Goal: Check status: Check status

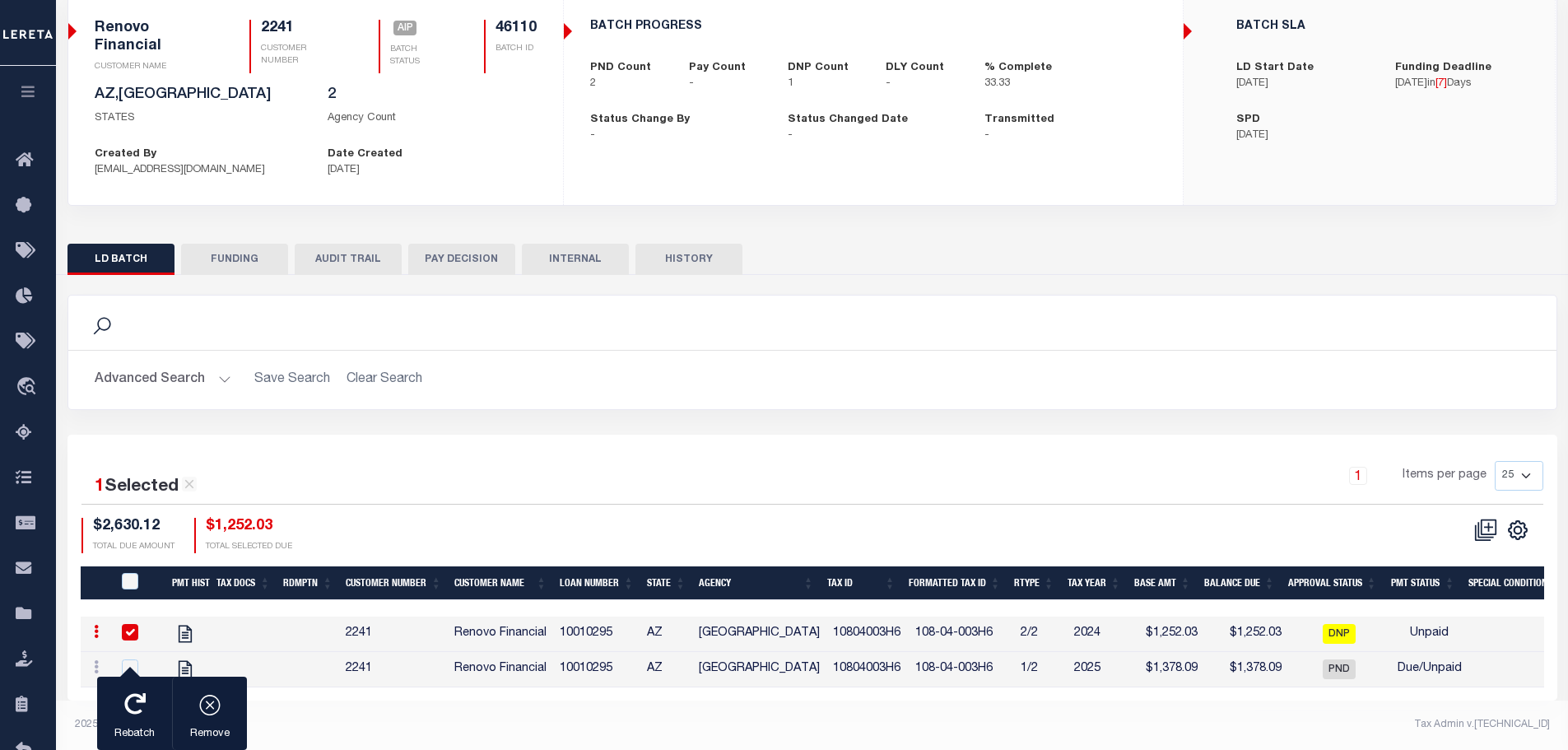
scroll to position [140, 0]
click at [132, 624] on input "checkbox" at bounding box center [130, 633] width 17 height 17
checkbox input "false"
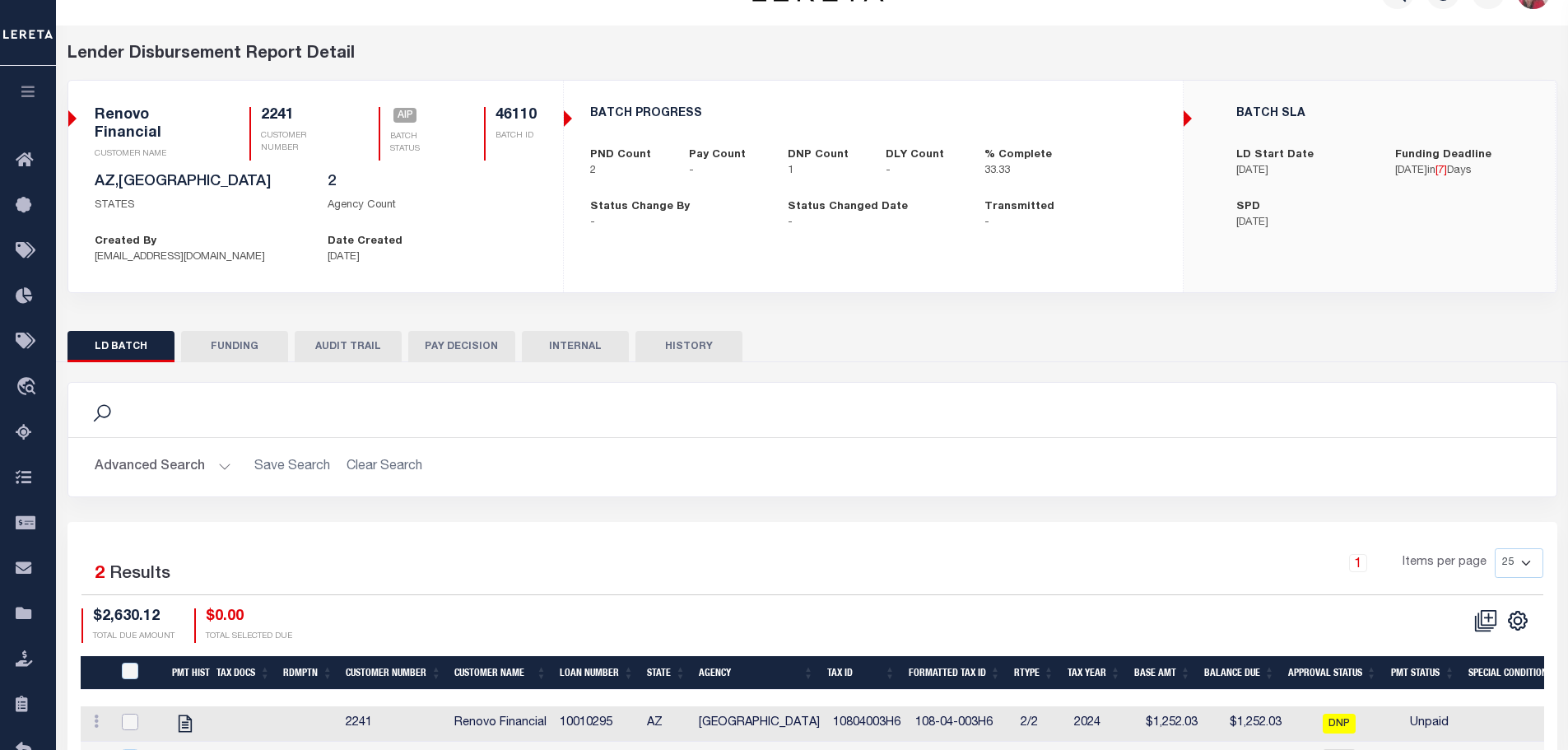
scroll to position [0, 0]
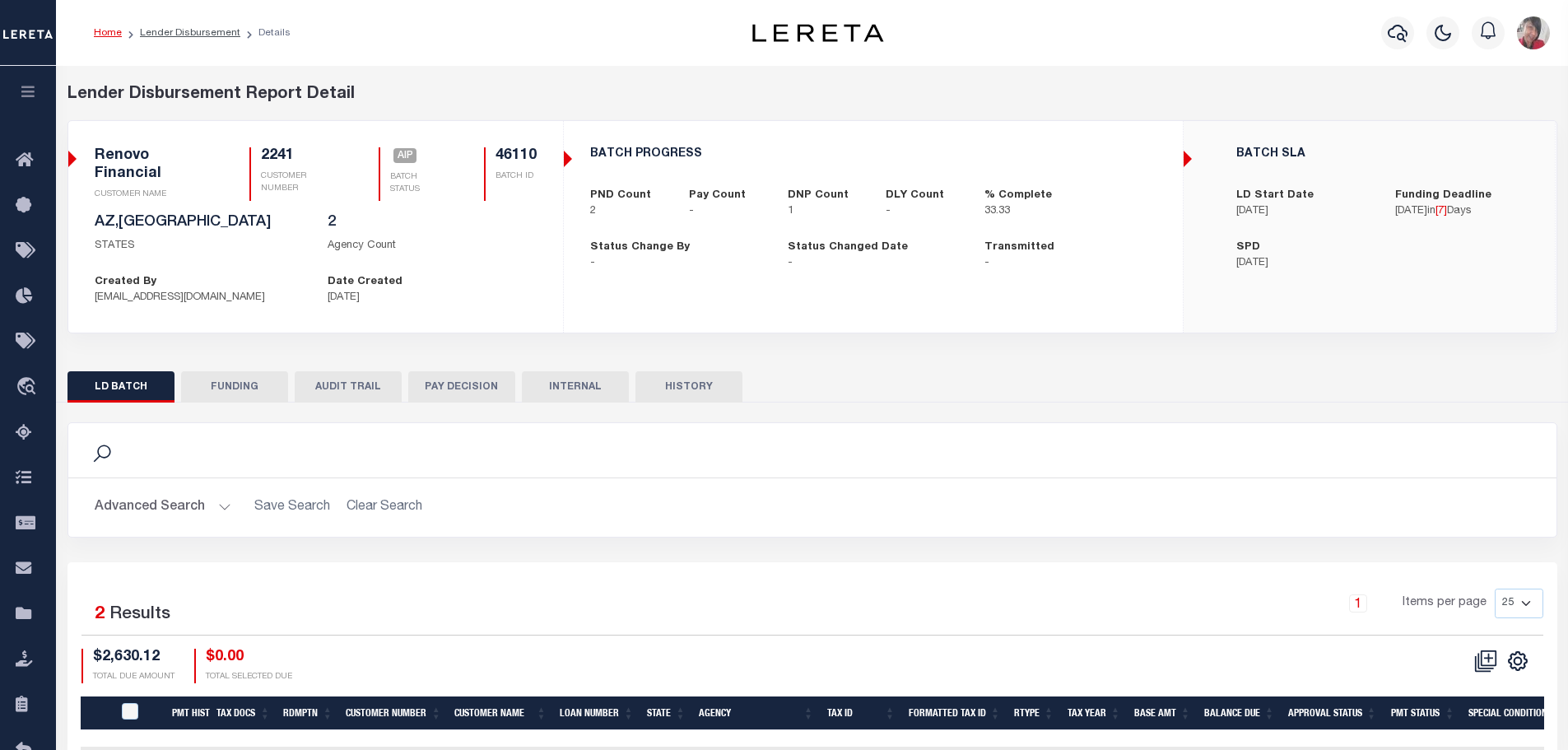
click at [30, 96] on icon "button" at bounding box center [28, 91] width 19 height 15
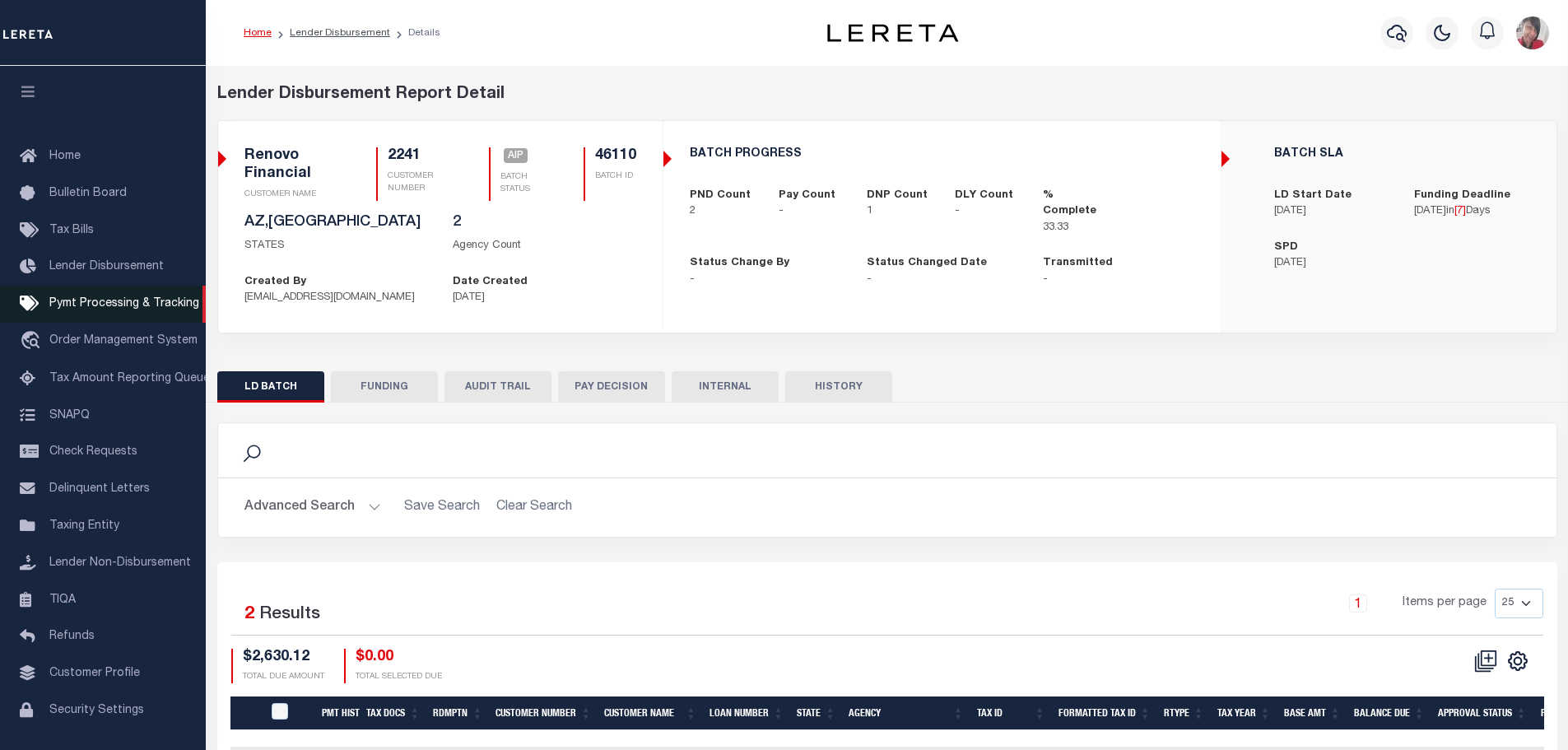
click at [122, 306] on span "Pymt Processing & Tracking" at bounding box center [124, 304] width 150 height 12
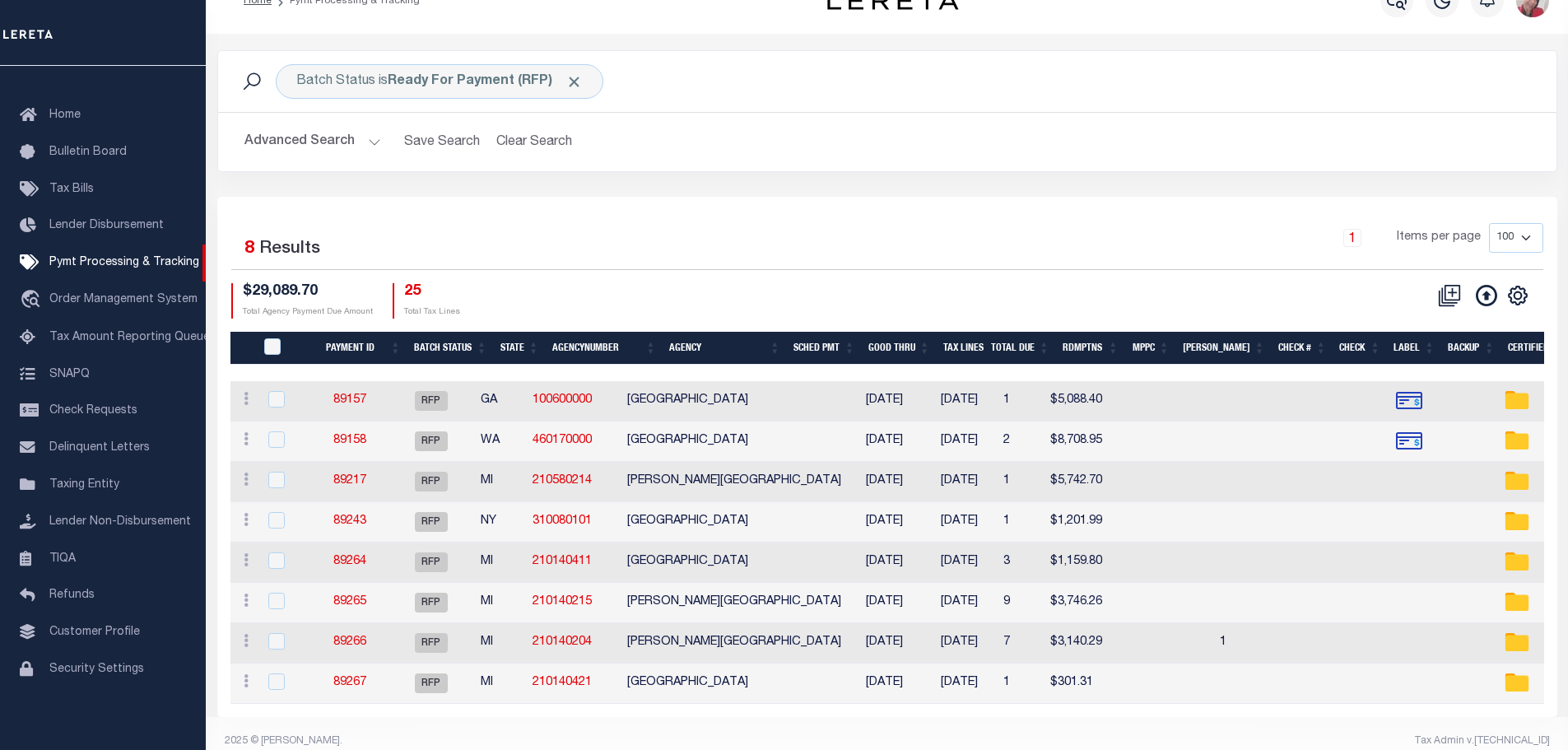
scroll to position [59, 0]
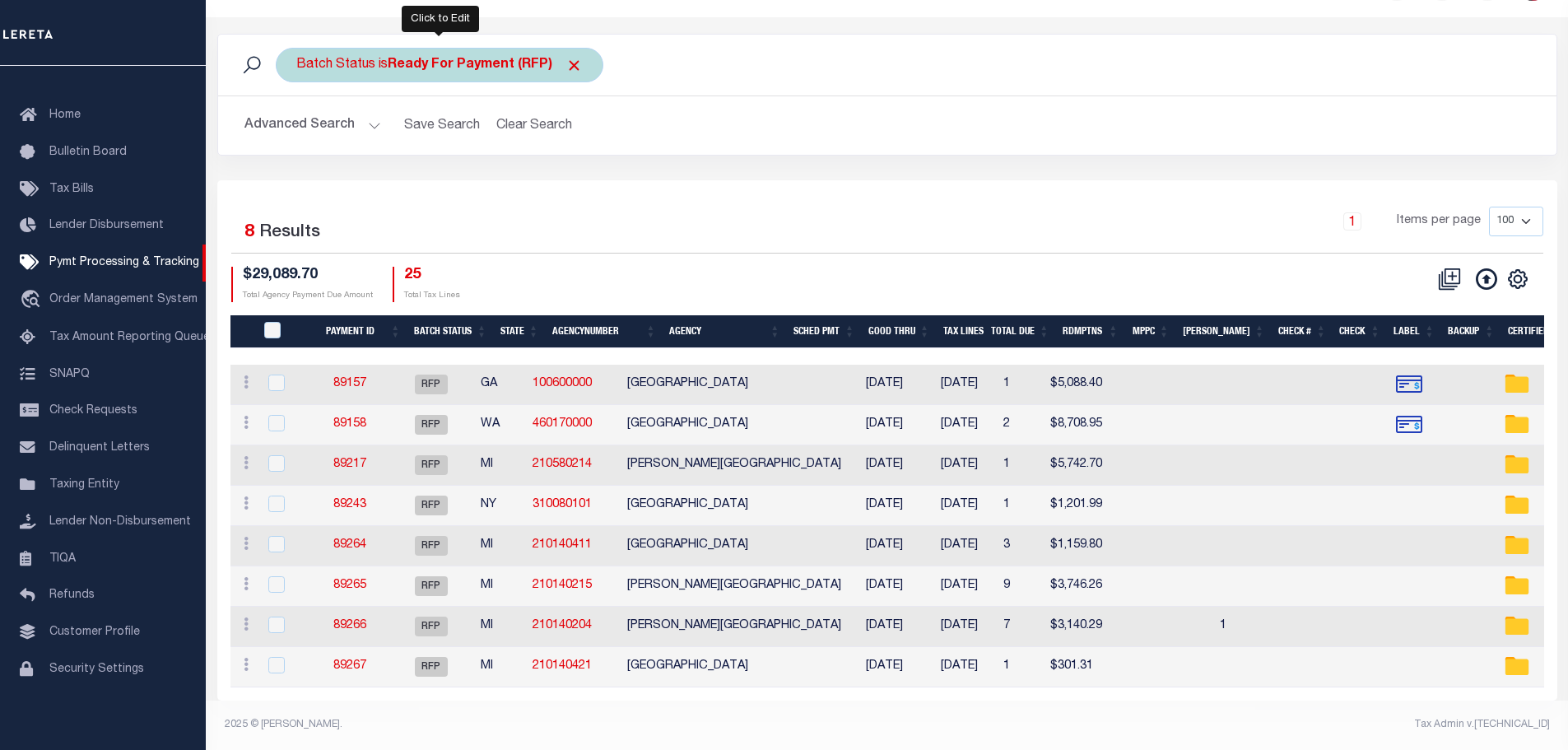
click at [466, 59] on b "Ready For Payment (RFP)" at bounding box center [485, 65] width 195 height 13
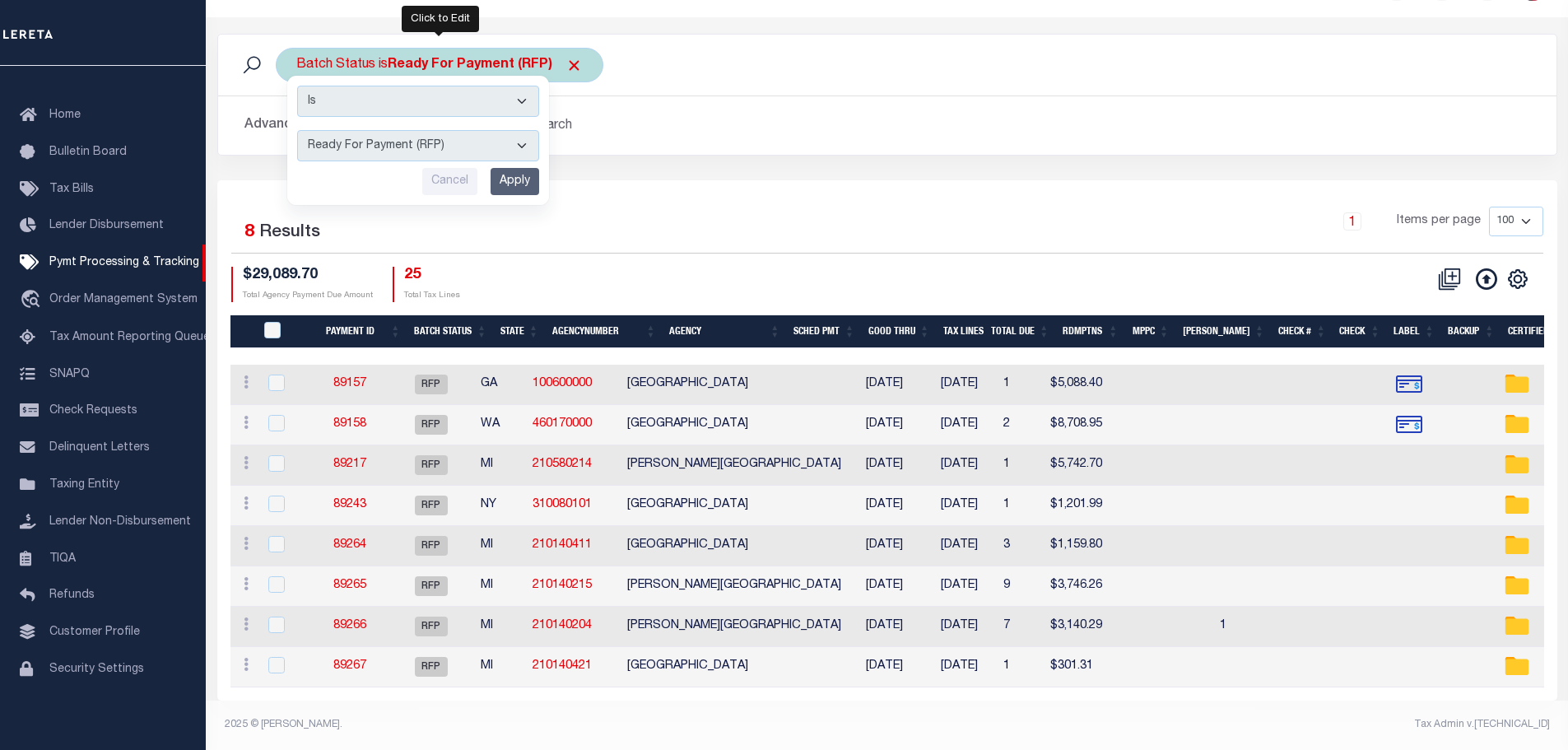
click at [524, 134] on select "Awaiting Funds (AWF) Cleared and Complete (CAC) New Check Needed (NCN) Payment …" at bounding box center [418, 145] width 242 height 31
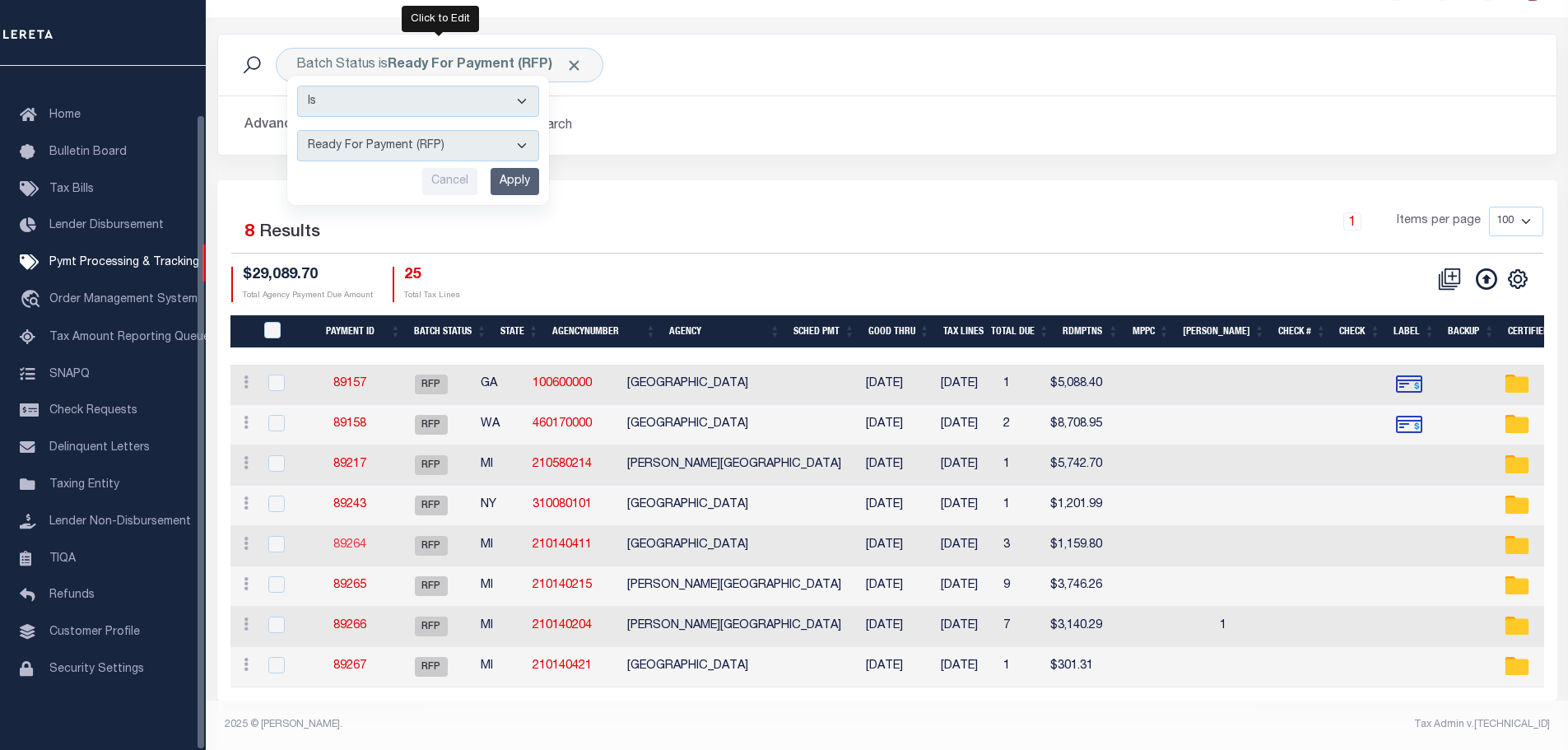
select select "SFP"
click at [298, 130] on select "Awaiting Funds (AWF) Cleared and Complete (CAC) New Check Needed (NCN) Payment …" at bounding box center [418, 145] width 242 height 31
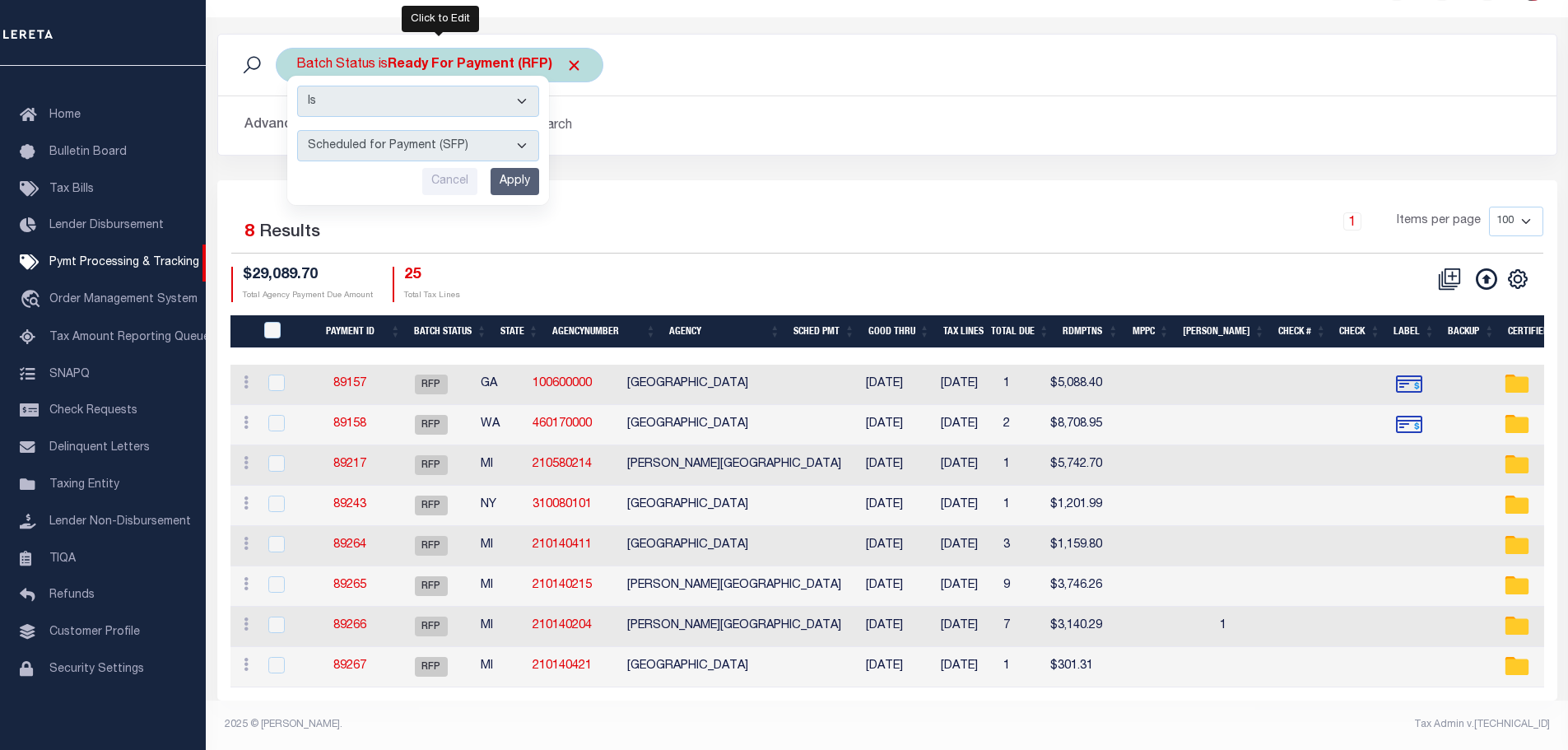
click at [513, 171] on input "Apply" at bounding box center [515, 181] width 49 height 27
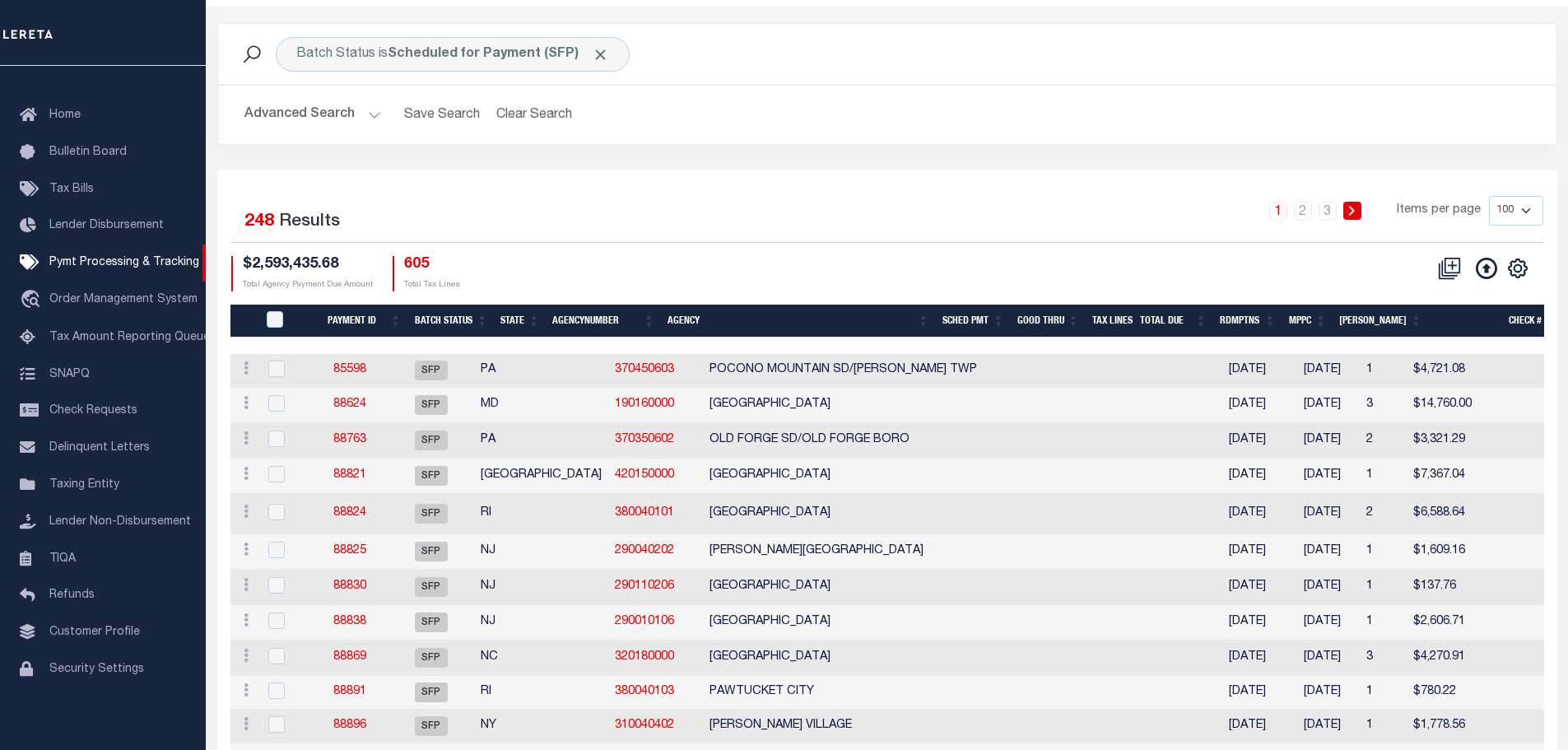
click at [1532, 208] on select "100 200 500 1000" at bounding box center [1516, 210] width 54 height 29
select select "1000"
click at [1489, 196] on select "100 200 500 1000" at bounding box center [1516, 210] width 54 height 29
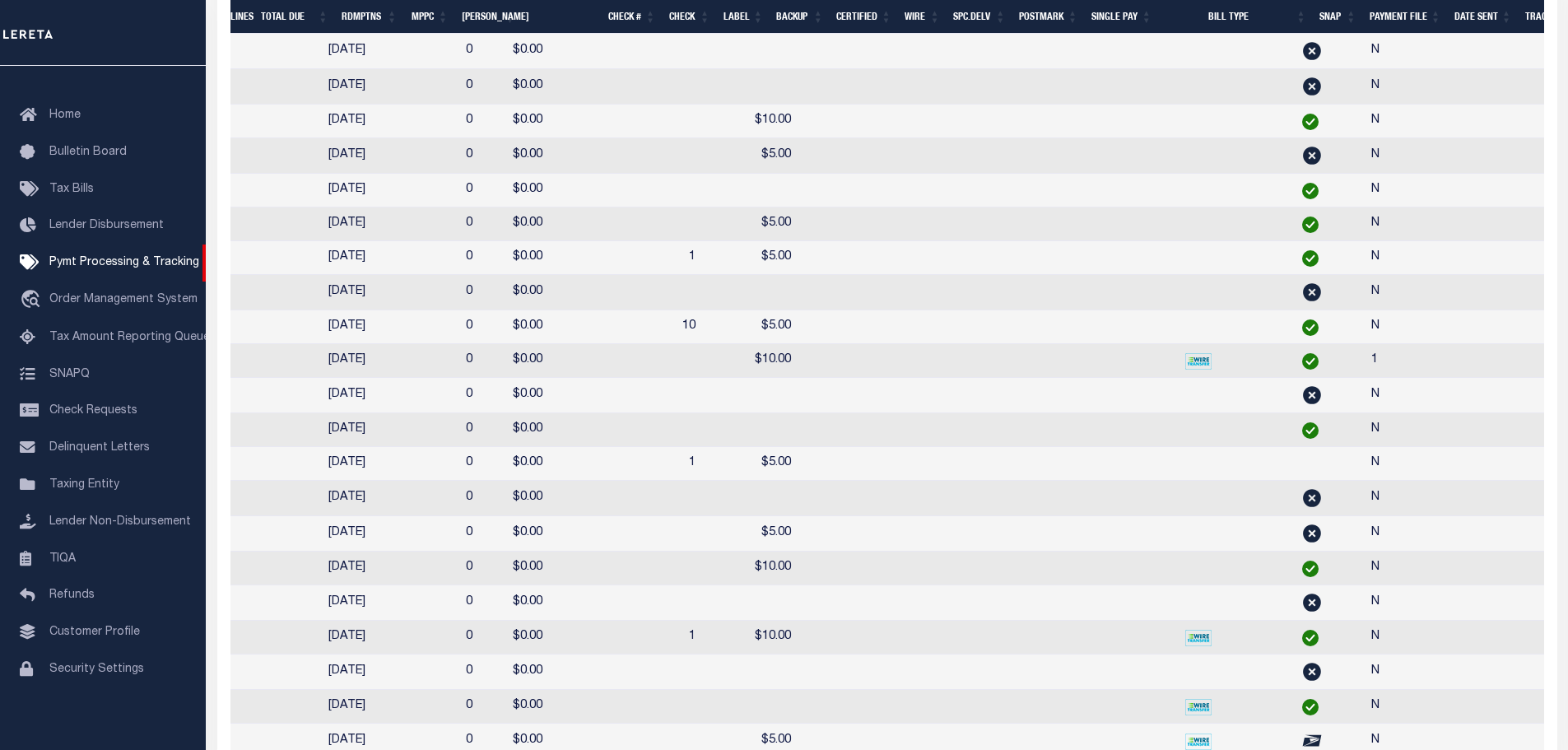
scroll to position [7637, 0]
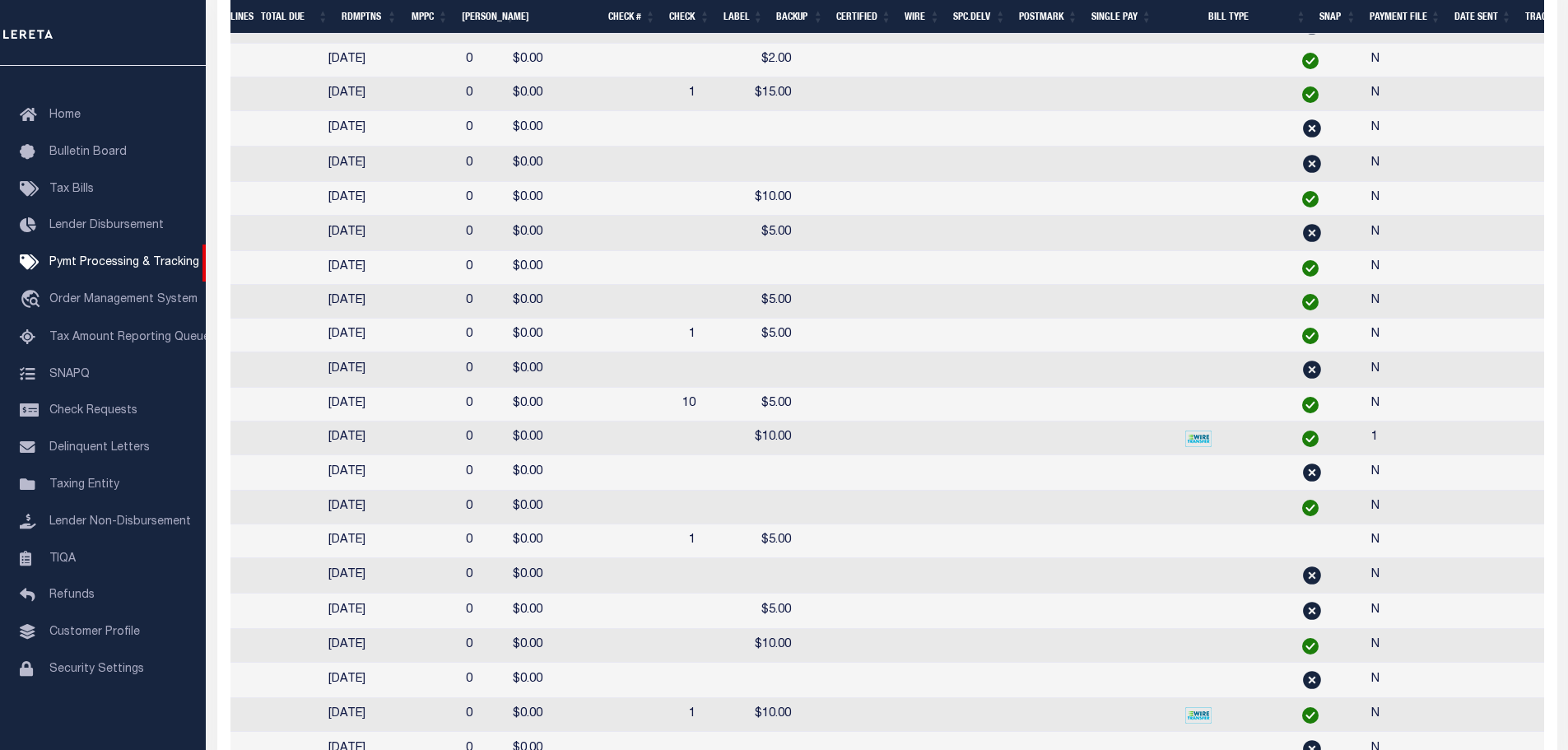
click at [1325, 12] on th "SNAP" at bounding box center [1338, 17] width 50 height 34
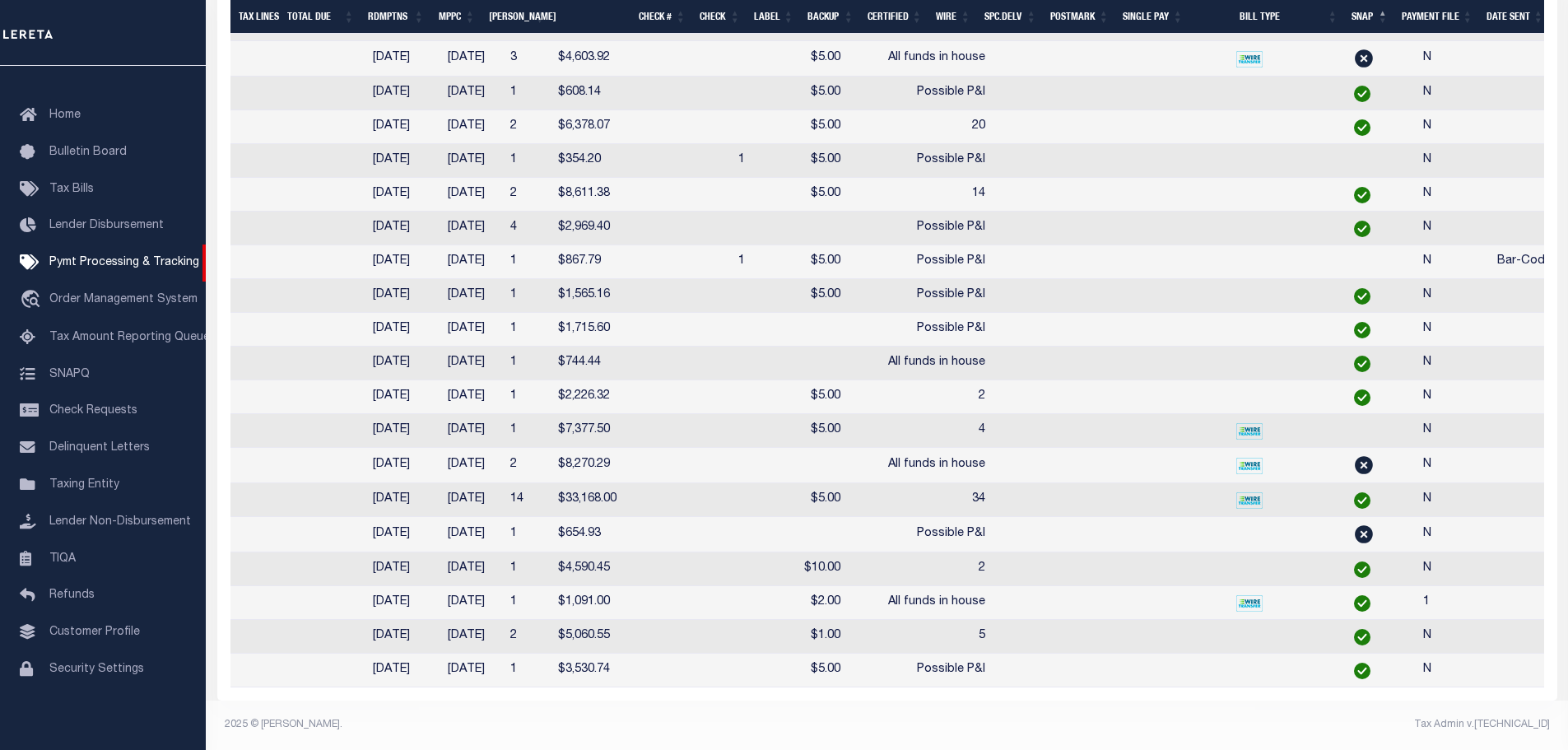
scroll to position [8296, 0]
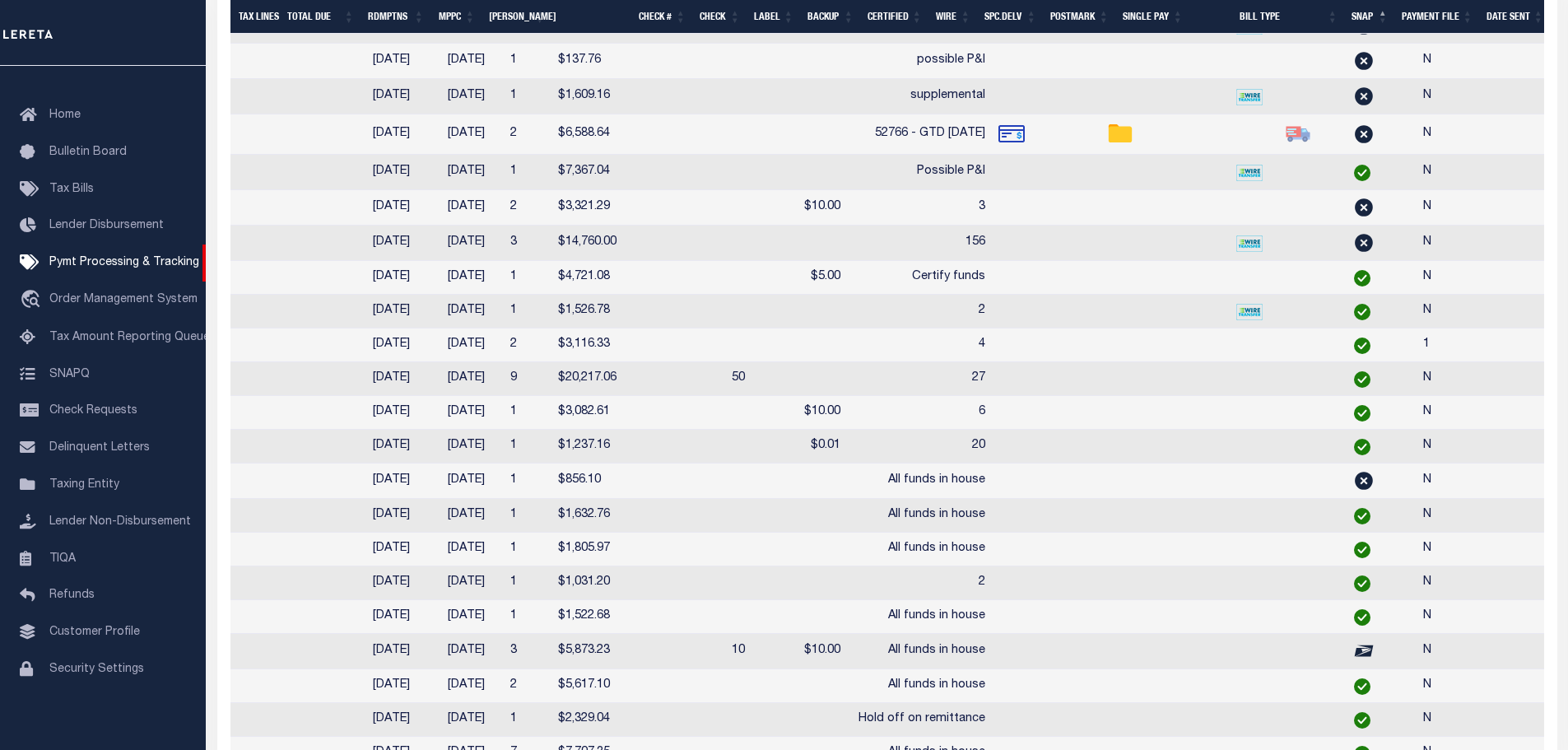
click at [1100, 295] on td at bounding box center [1131, 277] width 60 height 34
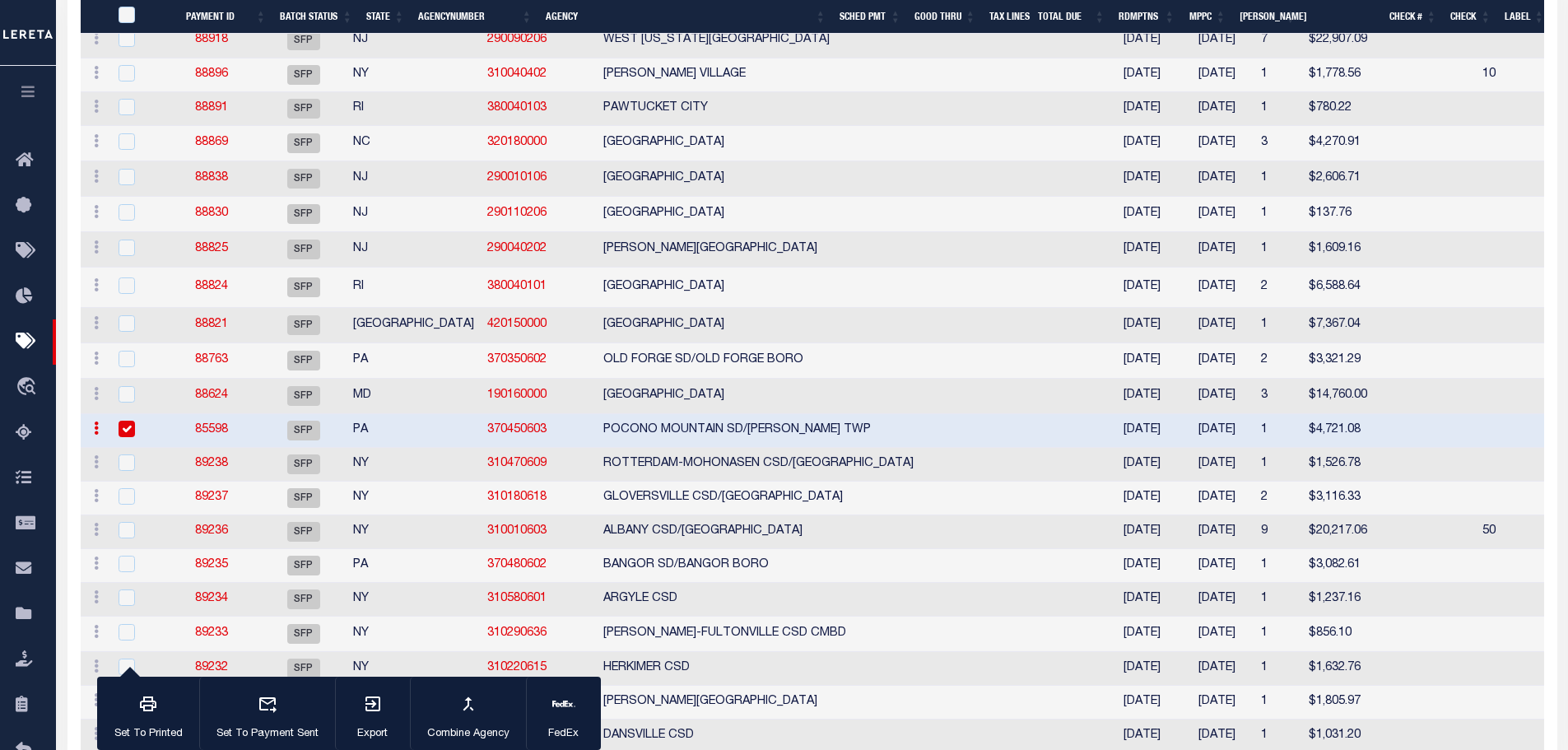
scroll to position [6443, 0]
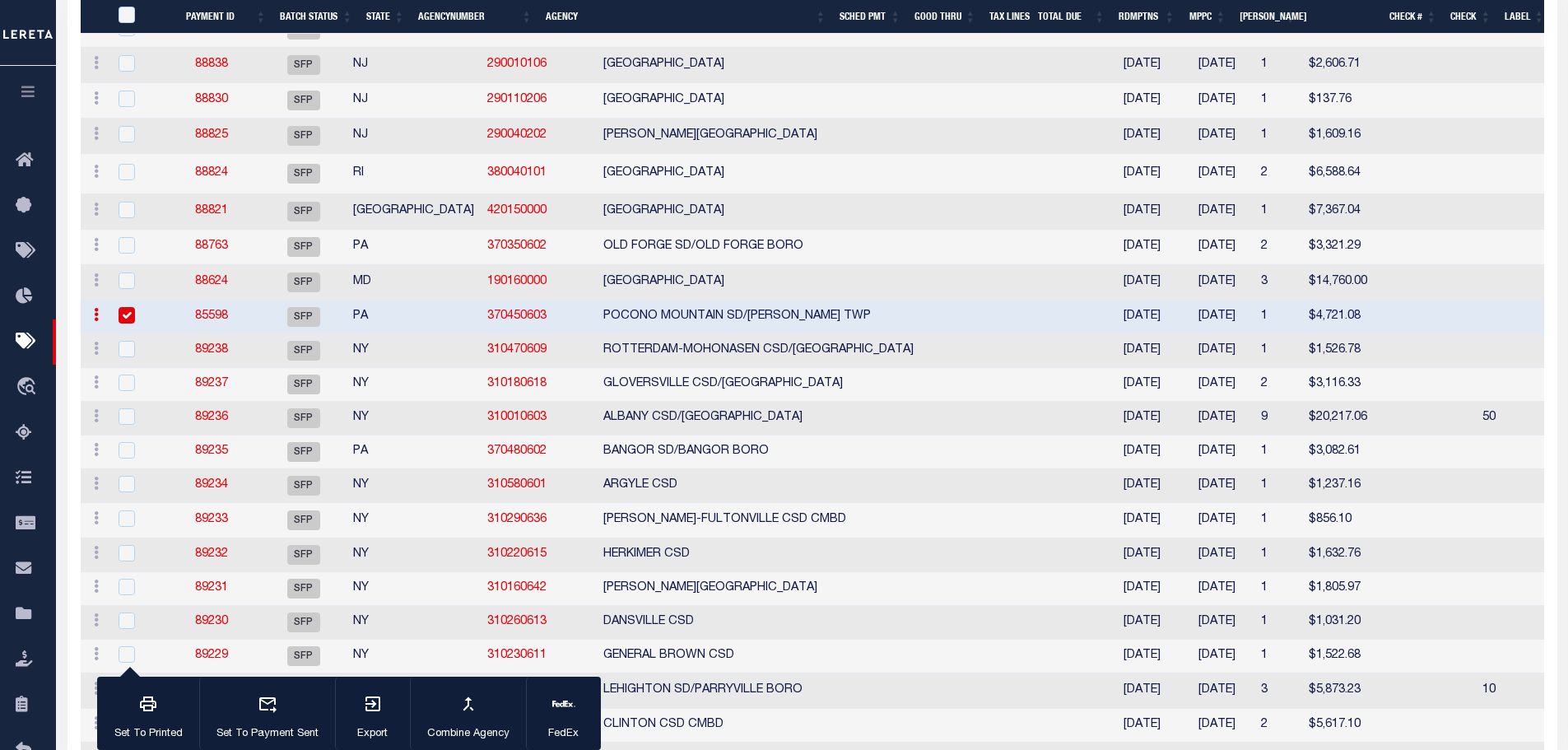
click at [129, 323] on input "checkbox" at bounding box center [127, 315] width 17 height 17
checkbox input "false"
